Goal: Transaction & Acquisition: Download file/media

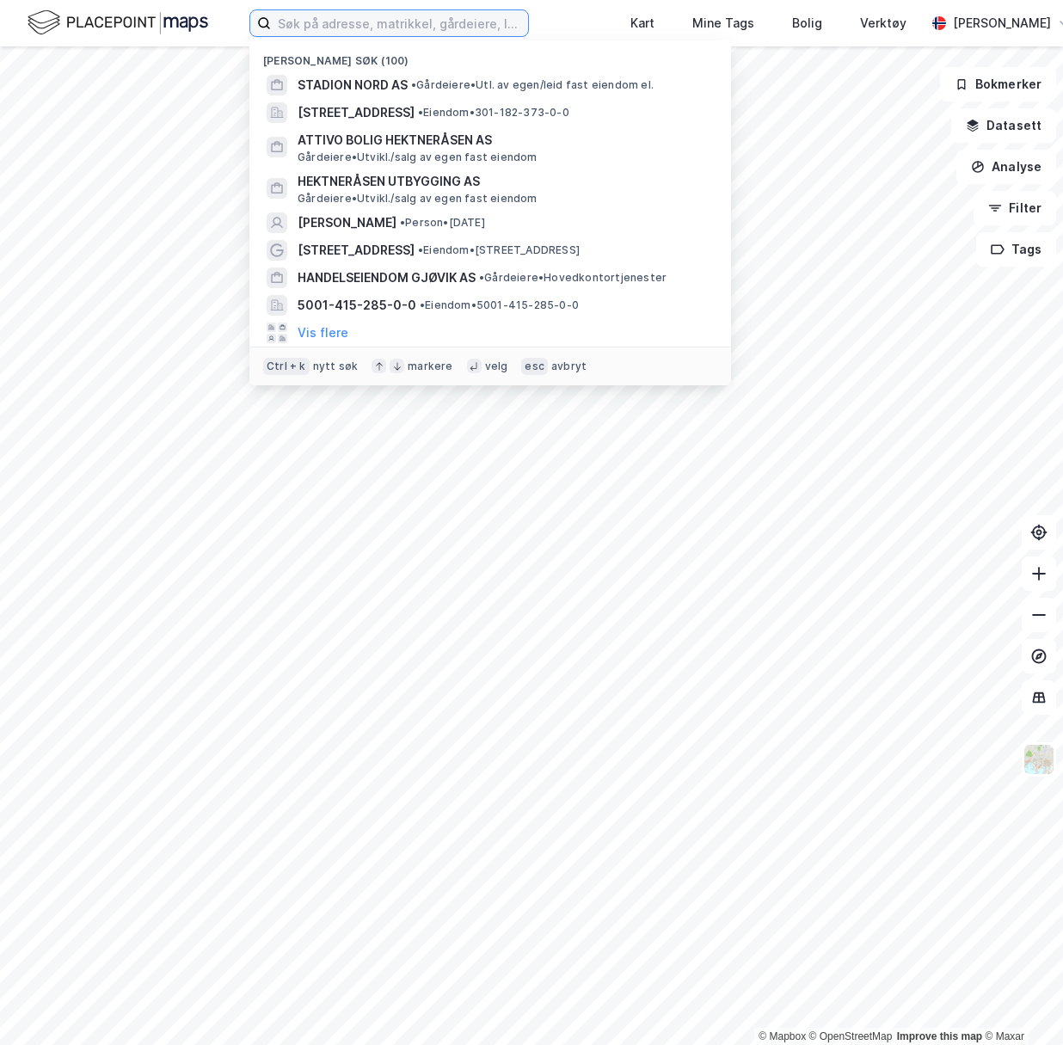
click at [365, 20] on input at bounding box center [399, 23] width 257 height 26
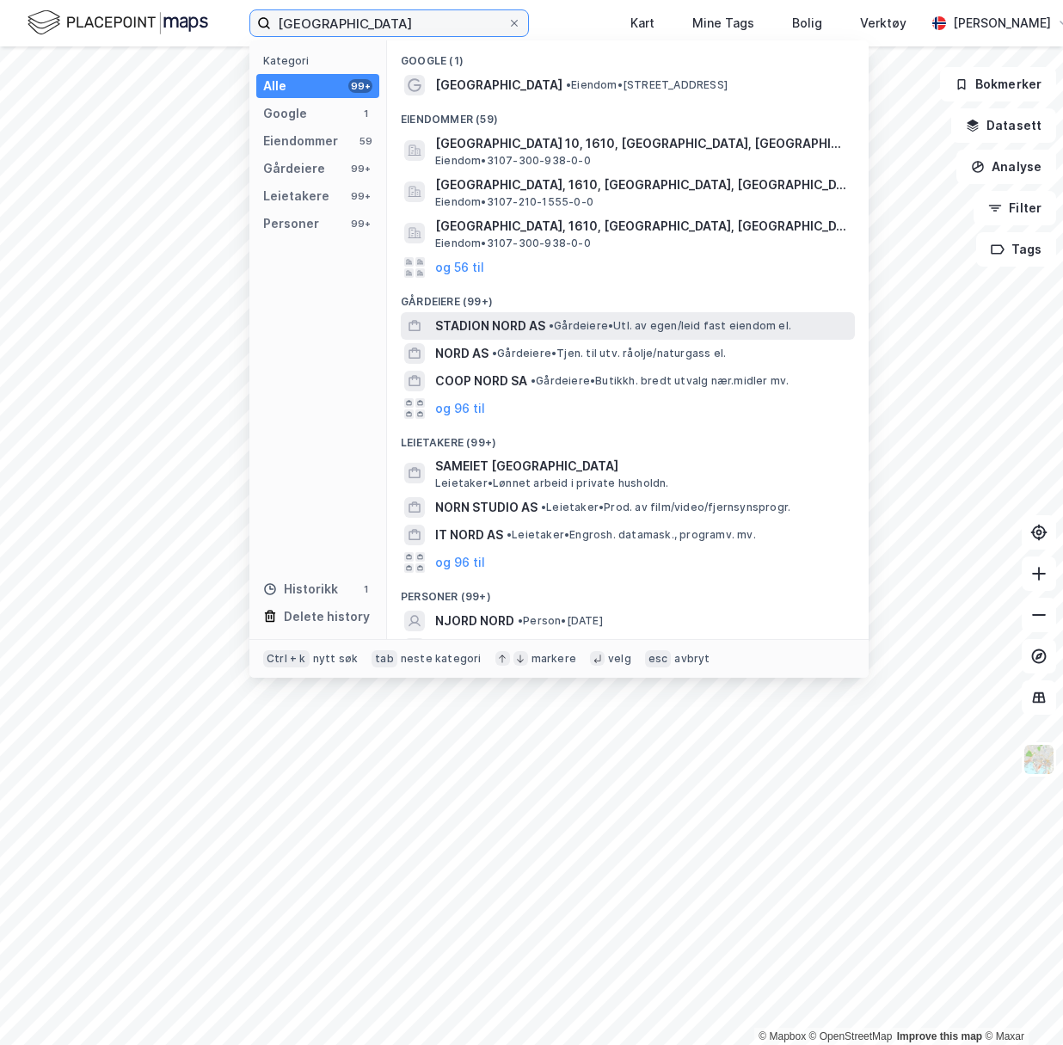
type input "[GEOGRAPHIC_DATA]"
click at [589, 321] on span "• Gårdeiere • Utl. av egen/leid fast eiendom el." at bounding box center [670, 326] width 243 height 14
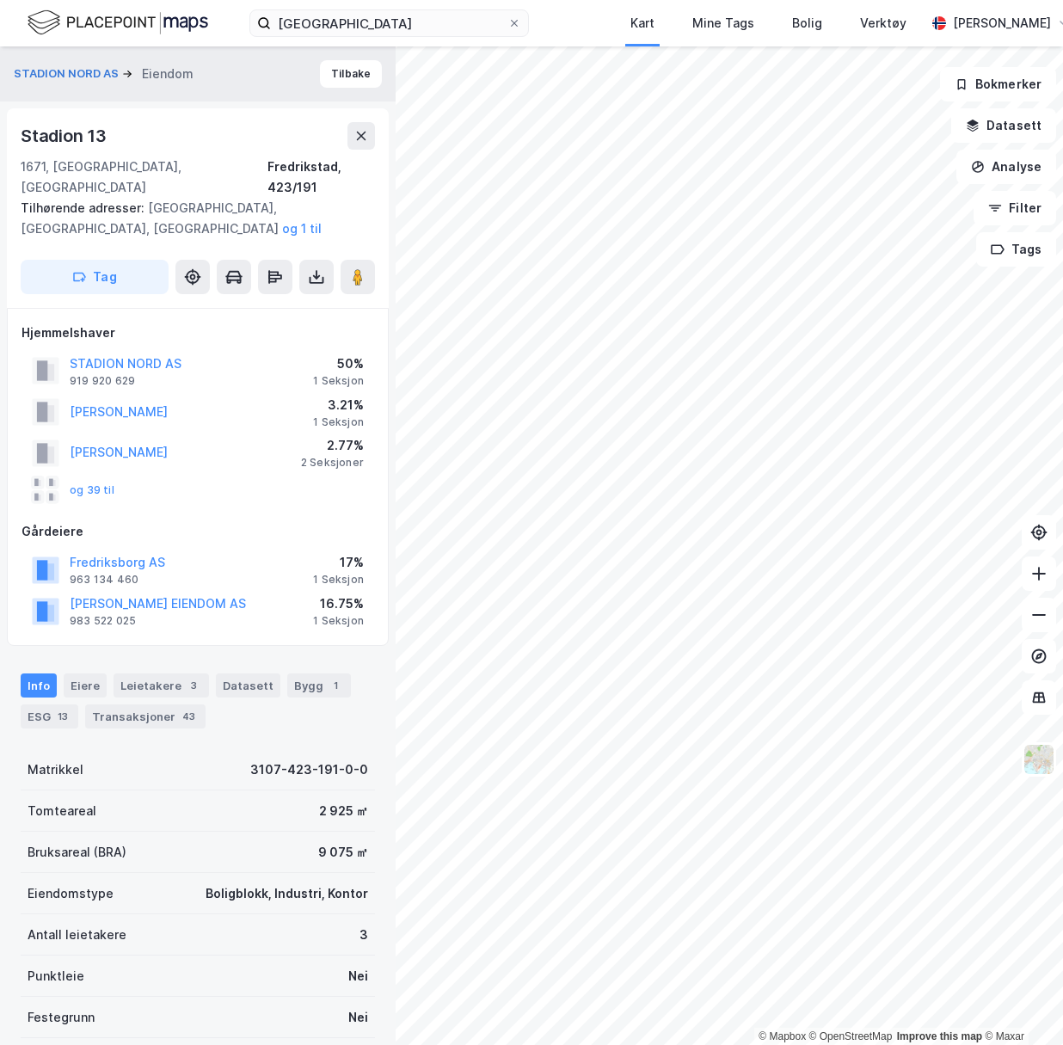
click at [42, 200] on div "Tilhørende adresser: [GEOGRAPHIC_DATA], [GEOGRAPHIC_DATA], [GEOGRAPHIC_DATA] og…" at bounding box center [191, 218] width 341 height 41
click at [0, 0] on button "og 1 til" at bounding box center [0, 0] width 0 height 0
click at [159, 206] on div "Tilhørende adresser: [GEOGRAPHIC_DATA], [GEOGRAPHIC_DATA], [GEOGRAPHIC_DATA], […" at bounding box center [191, 218] width 341 height 41
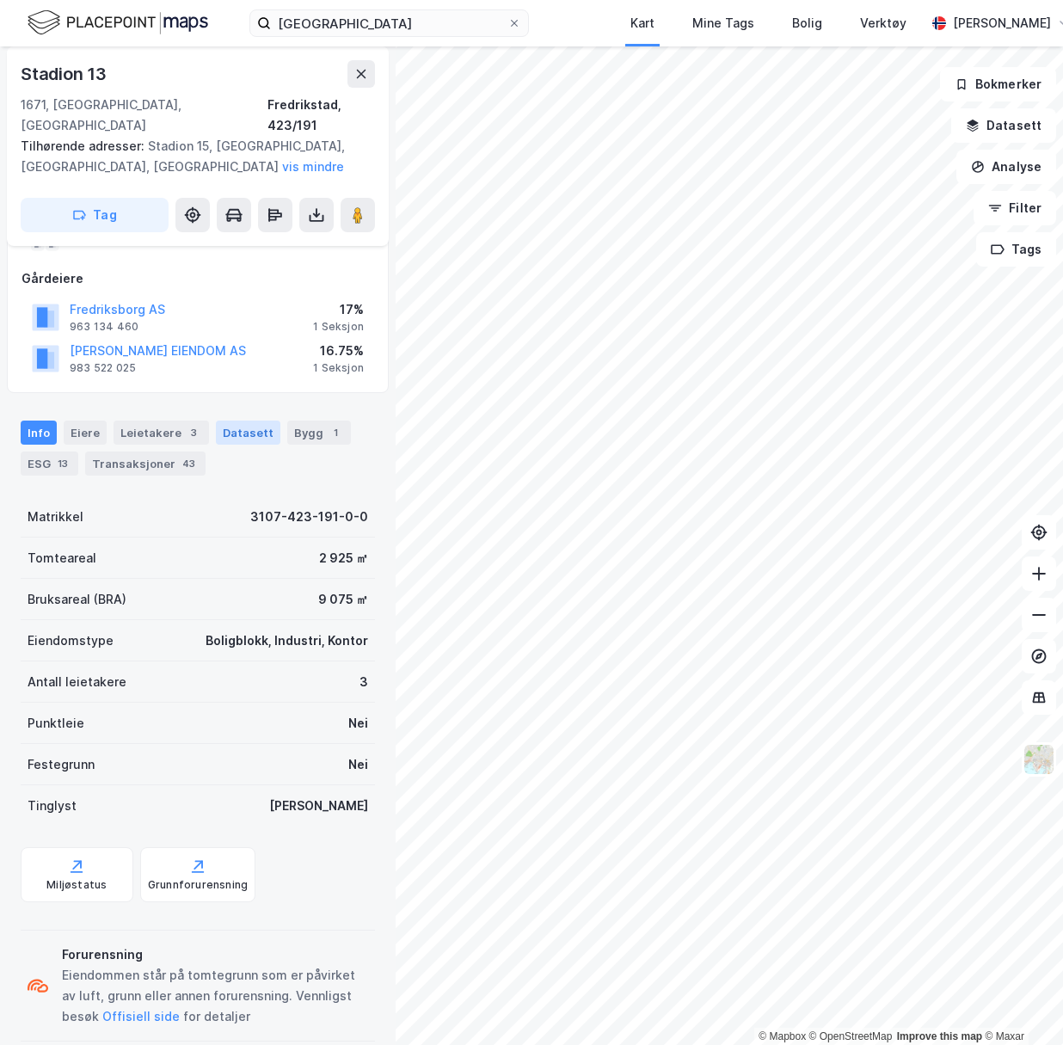
scroll to position [258, 0]
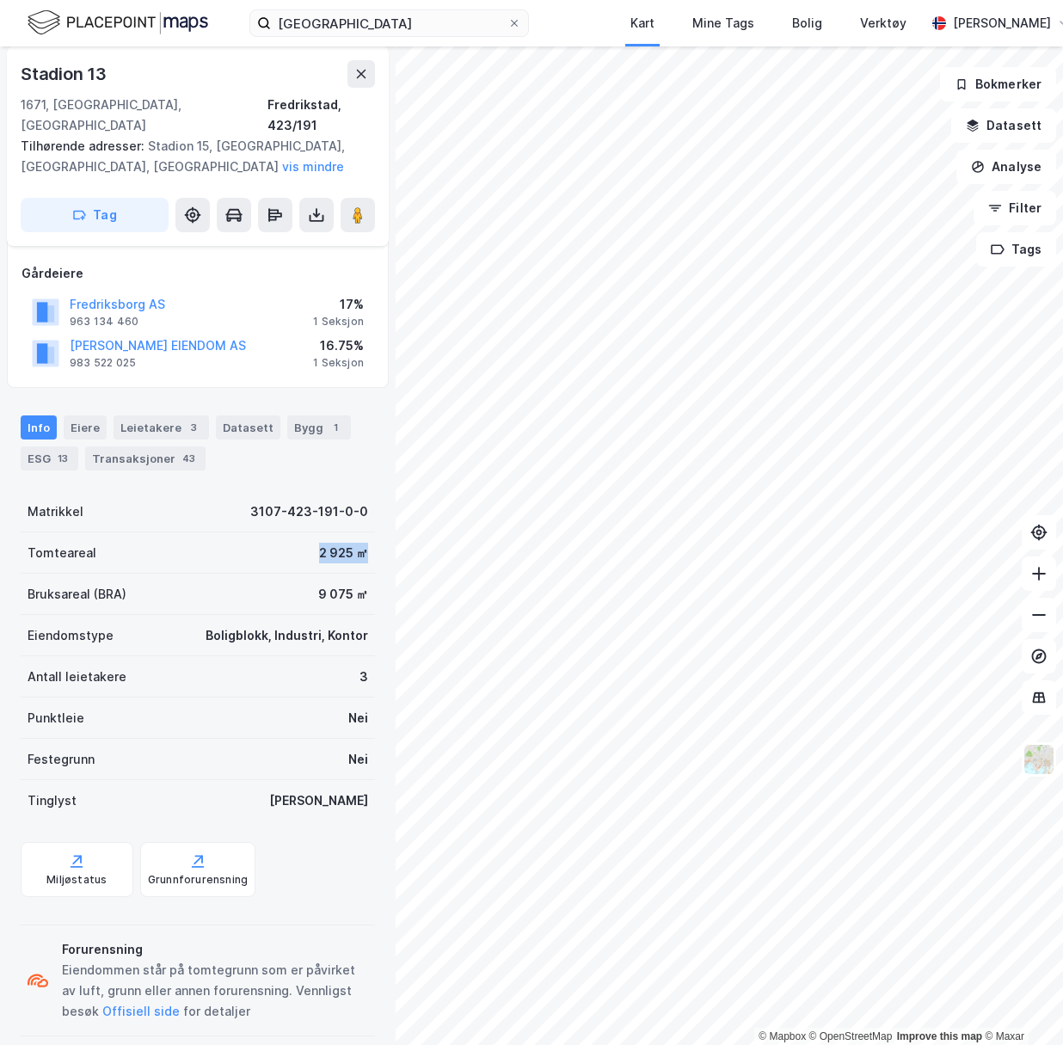
drag, startPoint x: 308, startPoint y: 532, endPoint x: 353, endPoint y: 537, distance: 44.9
click at [353, 543] on div "2 925 ㎡" at bounding box center [343, 553] width 49 height 21
drag, startPoint x: 353, startPoint y: 537, endPoint x: 173, endPoint y: 534, distance: 179.7
click at [173, 534] on div "Tomteareal 2 925 ㎡" at bounding box center [198, 552] width 354 height 41
click at [320, 198] on button at bounding box center [316, 215] width 34 height 34
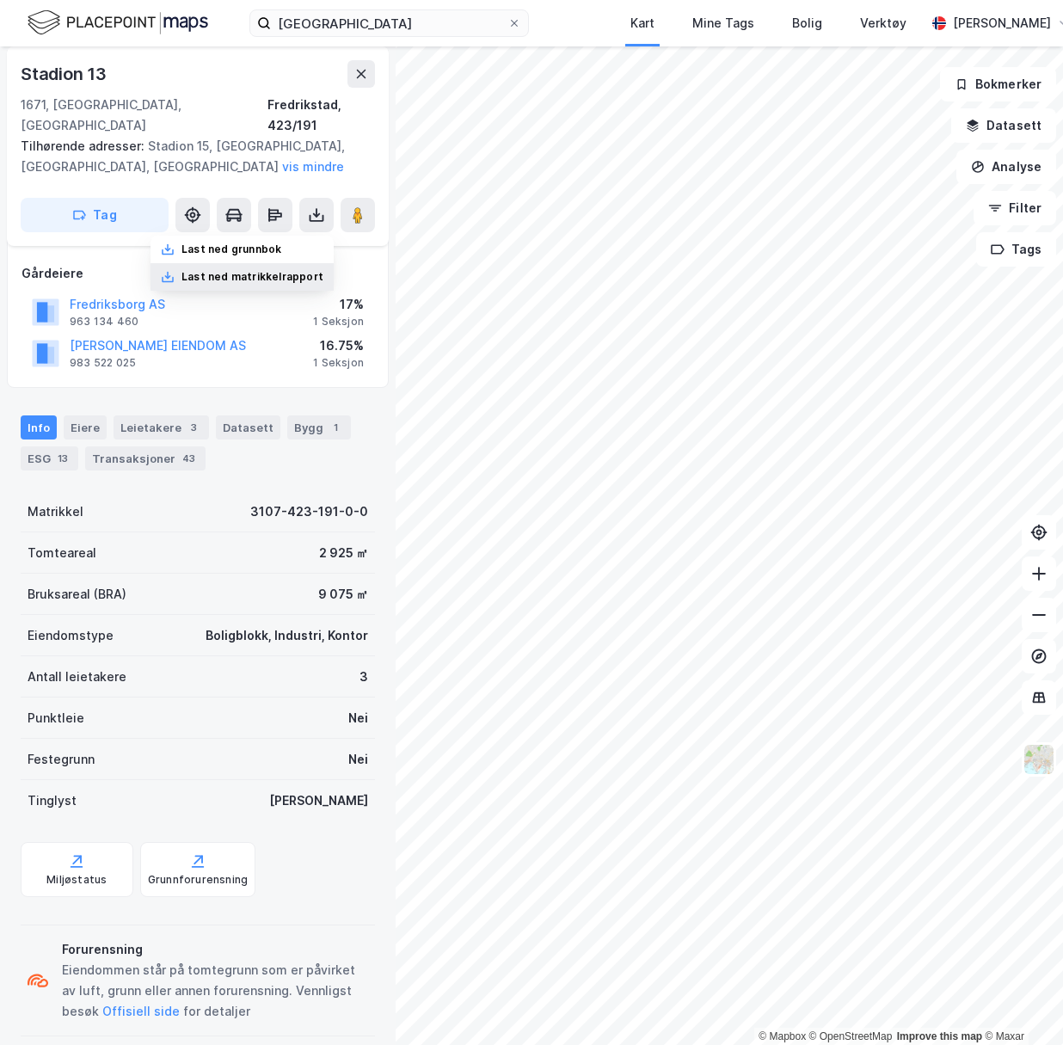
click at [273, 270] on div "Last ned matrikkelrapport" at bounding box center [252, 277] width 142 height 14
